Goal: Task Accomplishment & Management: Use online tool/utility

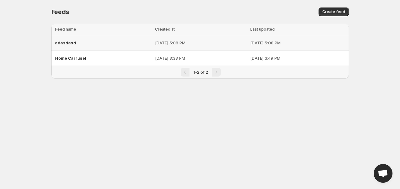
click at [114, 44] on div "adasdasd" at bounding box center [103, 42] width 96 height 11
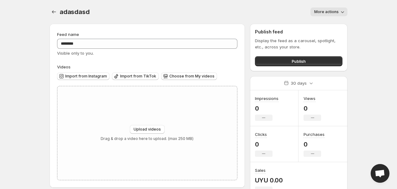
click at [329, 17] on div "adasdasd. This page is ready adasdasd More actions More actions More actions" at bounding box center [198, 12] width 298 height 24
click at [324, 13] on span "More actions" at bounding box center [326, 11] width 24 height 5
click at [318, 23] on span "Delete" at bounding box center [321, 24] width 13 height 5
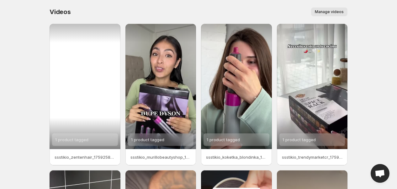
click at [102, 59] on div "1 product tagged" at bounding box center [84, 87] width 71 height 126
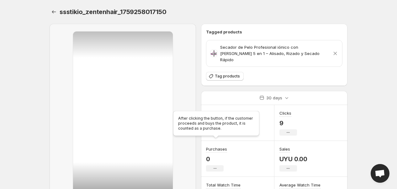
scroll to position [63, 0]
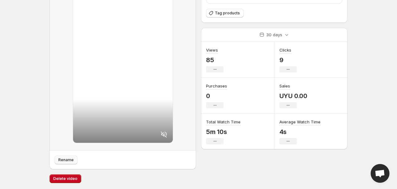
click at [61, 159] on span "Rename" at bounding box center [65, 160] width 15 height 5
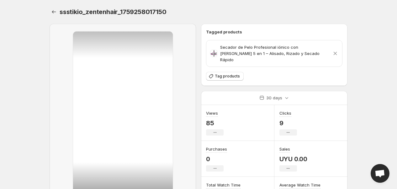
scroll to position [35, 0]
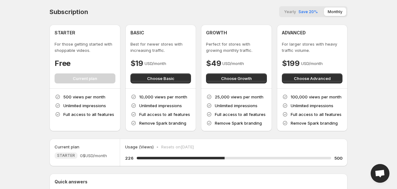
scroll to position [70, 0]
